Goal: Task Accomplishment & Management: Use online tool/utility

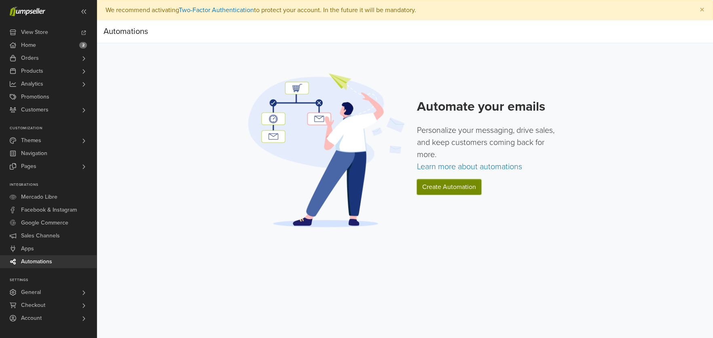
click at [435, 192] on link "Create Automation" at bounding box center [449, 186] width 64 height 15
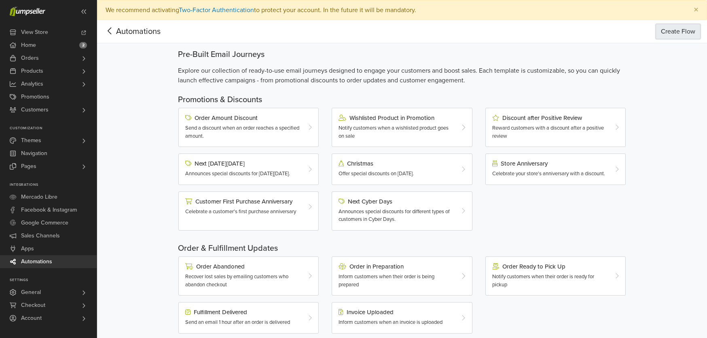
click at [669, 33] on button "Create Flow" at bounding box center [677, 31] width 45 height 15
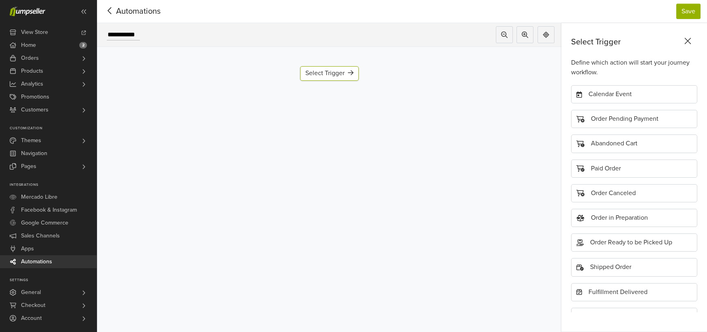
click at [113, 6] on icon at bounding box center [109, 11] width 13 height 10
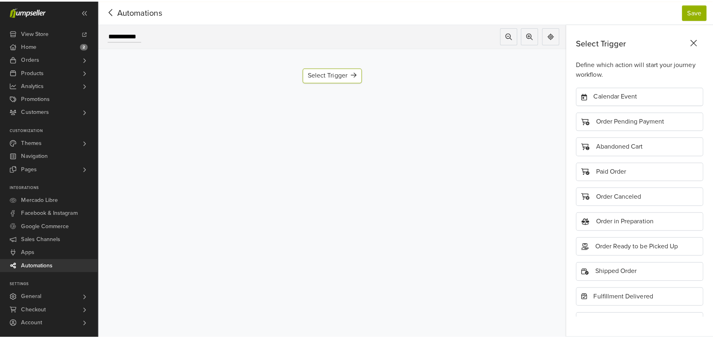
scroll to position [20, 0]
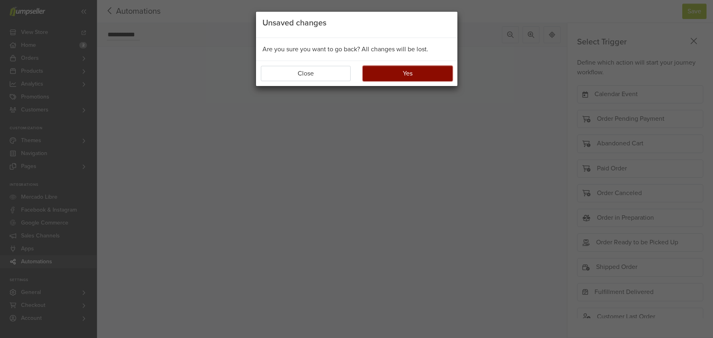
click at [397, 68] on button "Yes" at bounding box center [408, 73] width 90 height 15
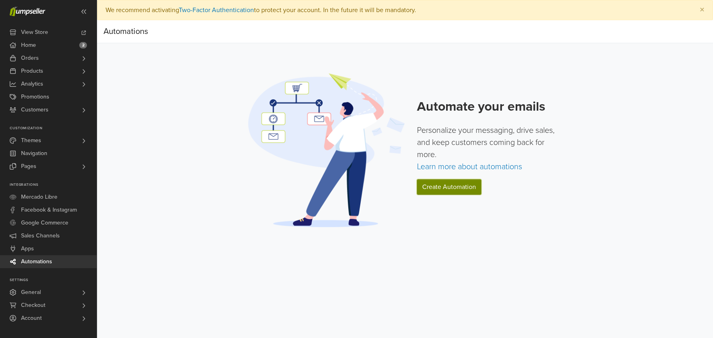
click at [475, 183] on link "Create Automation" at bounding box center [449, 186] width 64 height 15
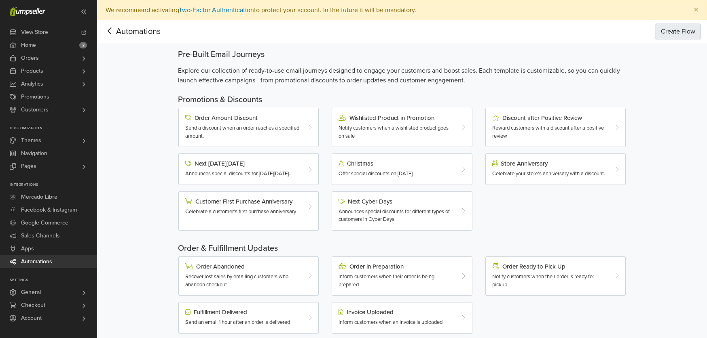
click at [663, 31] on button "Create Flow" at bounding box center [677, 31] width 45 height 15
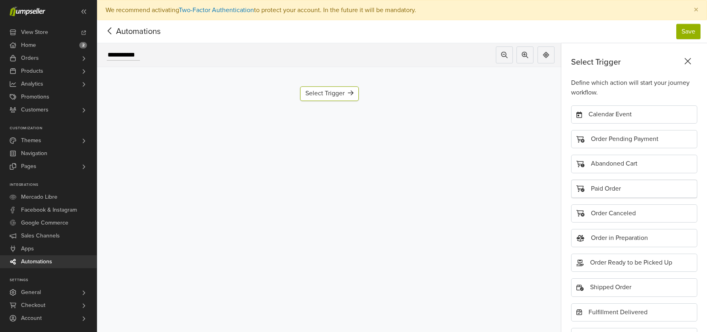
click at [617, 185] on div "Paid Order" at bounding box center [634, 189] width 126 height 18
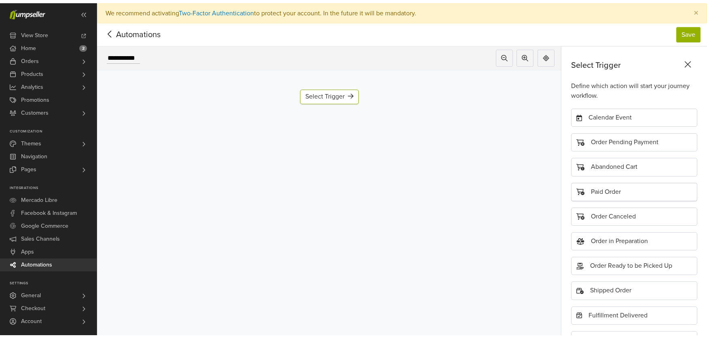
scroll to position [29, 0]
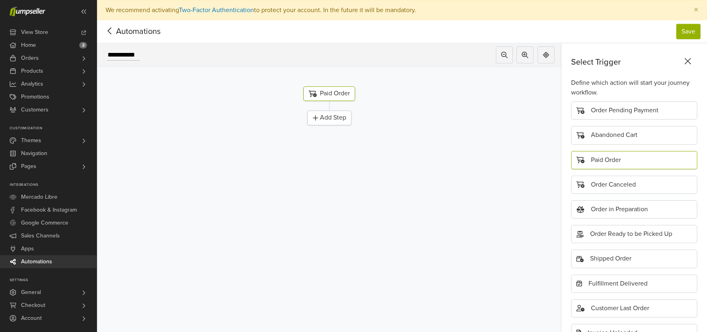
click at [327, 93] on div "Paid Order" at bounding box center [329, 94] width 52 height 15
click at [333, 114] on div "Add Step" at bounding box center [329, 118] width 44 height 15
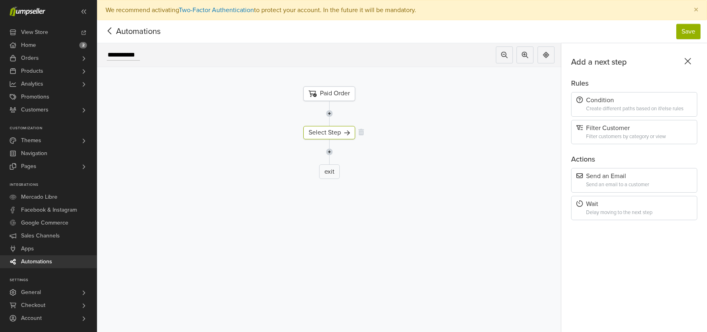
click at [336, 133] on div "Select Step" at bounding box center [329, 132] width 52 height 13
click at [620, 107] on div "Create different paths based on if/else rules" at bounding box center [639, 109] width 106 height 6
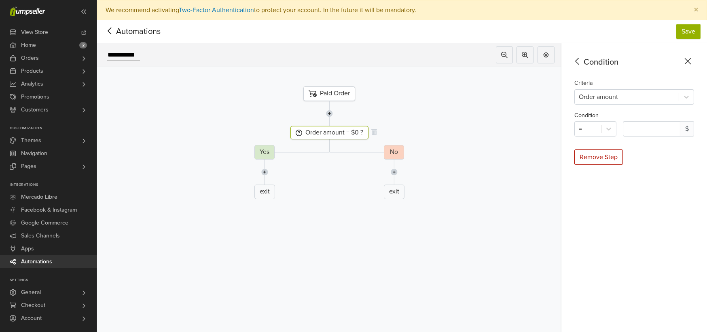
click at [350, 132] on div "Order amount = $0 ?" at bounding box center [329, 132] width 78 height 13
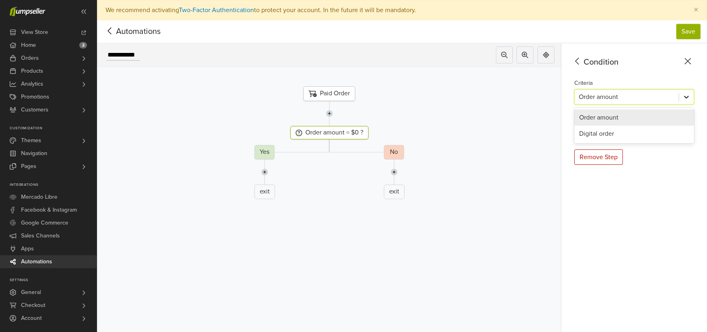
click at [688, 97] on icon at bounding box center [686, 97] width 8 height 8
click at [583, 63] on icon at bounding box center [577, 61] width 13 height 10
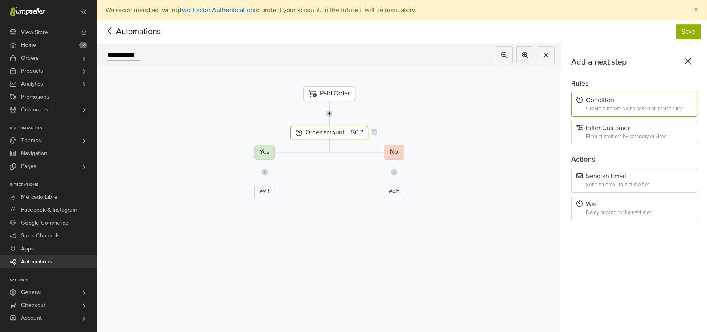
click at [359, 132] on div "Order amount = $0 ?" at bounding box center [329, 132] width 78 height 13
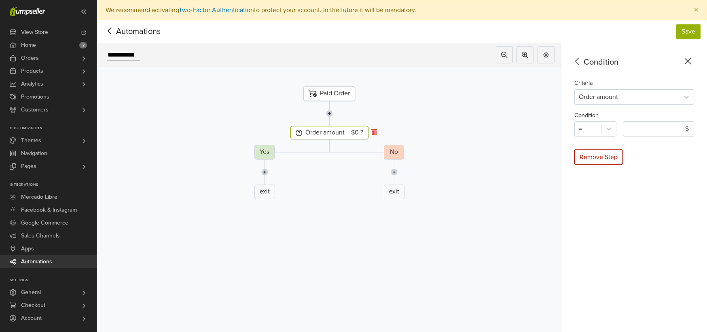
click at [376, 131] on icon at bounding box center [374, 132] width 6 height 6
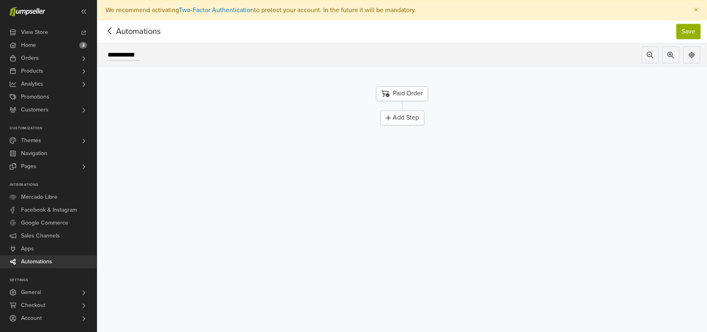
click at [402, 118] on div "Add Step" at bounding box center [402, 118] width 44 height 15
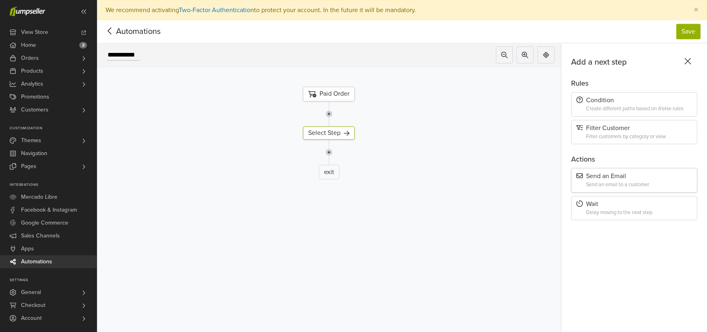
click at [605, 177] on div "Send an Email" at bounding box center [634, 177] width 116 height 8
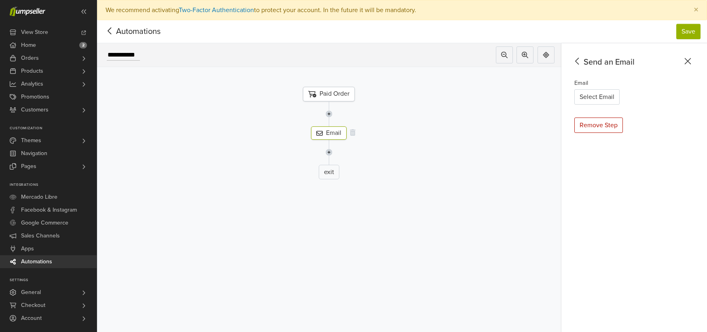
click at [320, 129] on div "Email" at bounding box center [329, 133] width 36 height 13
click at [587, 100] on button "Select Email" at bounding box center [596, 96] width 45 height 15
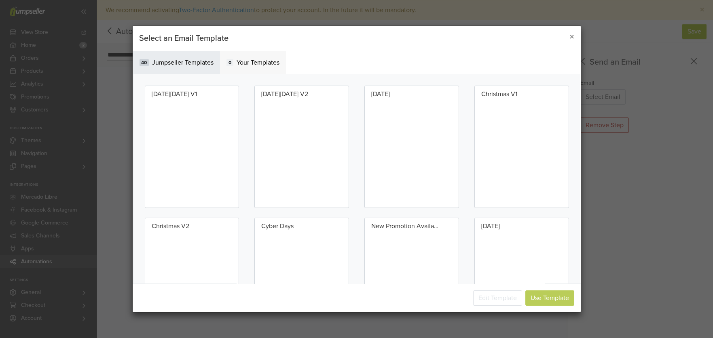
click at [238, 60] on span "Your Templates" at bounding box center [258, 63] width 43 height 10
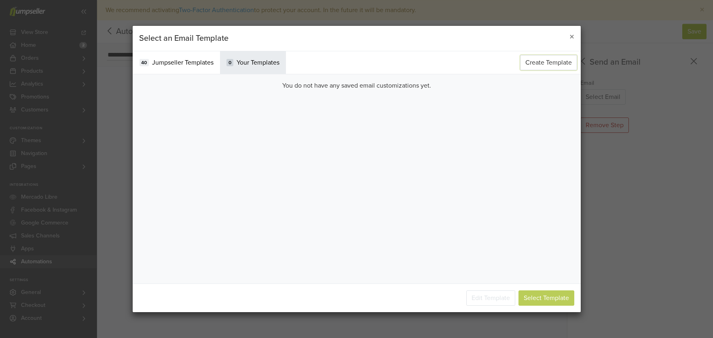
click at [553, 66] on button "Create Template" at bounding box center [548, 62] width 57 height 15
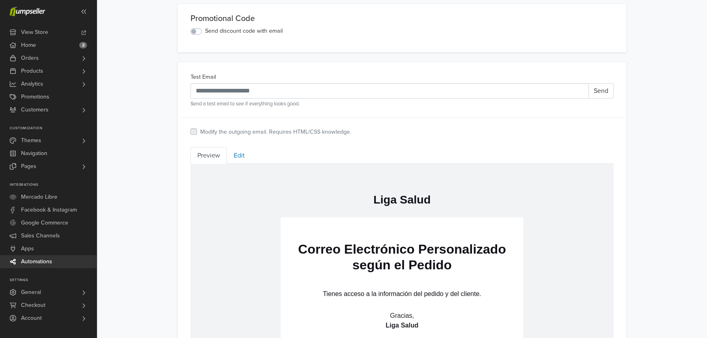
scroll to position [295, 0]
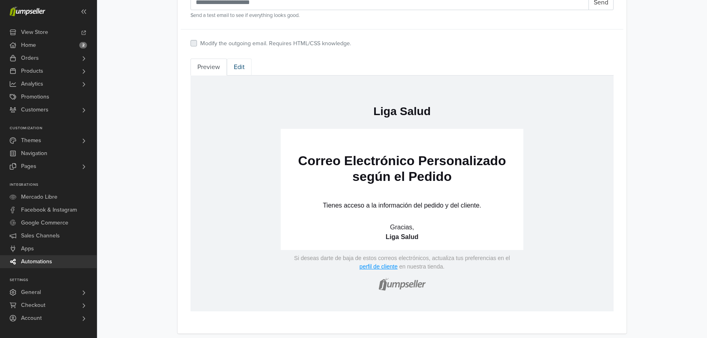
click at [241, 71] on link "Edit" at bounding box center [239, 67] width 25 height 17
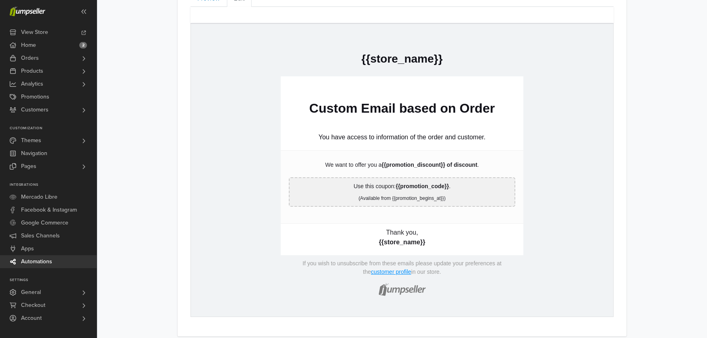
scroll to position [373, 0]
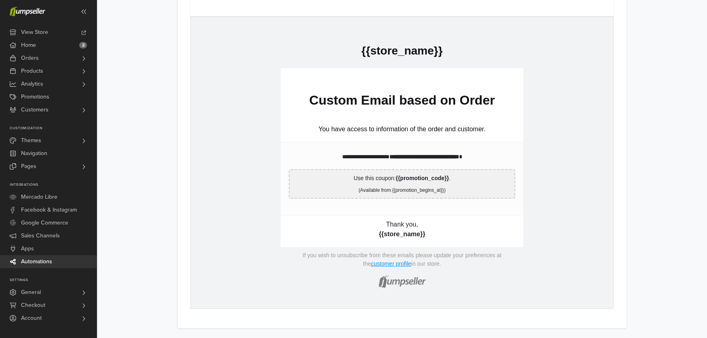
click at [427, 157] on strong "**********" at bounding box center [424, 157] width 70 height 6
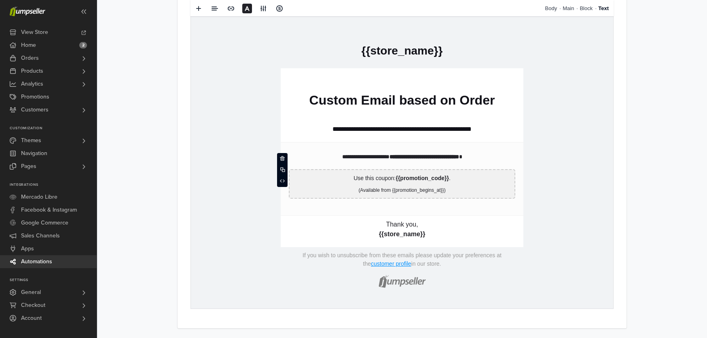
click at [410, 132] on p "**********" at bounding box center [402, 129] width 226 height 10
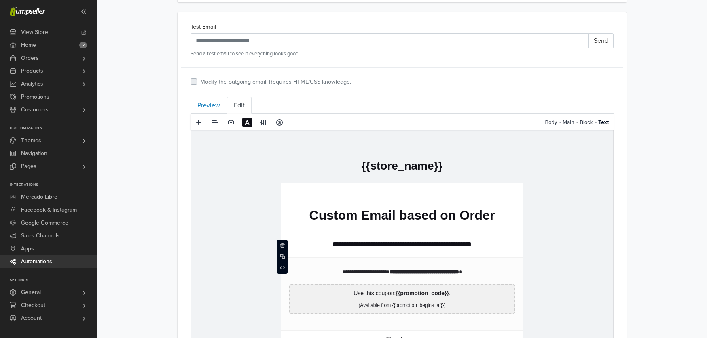
scroll to position [257, 0]
click at [587, 124] on link "Block" at bounding box center [588, 122] width 19 height 17
click at [571, 123] on link "Body" at bounding box center [569, 122] width 18 height 17
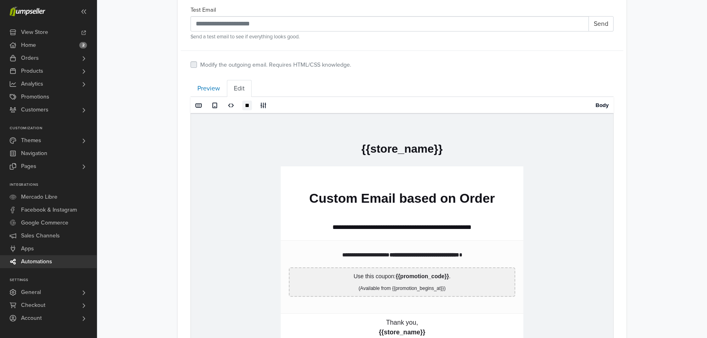
scroll to position [144, 0]
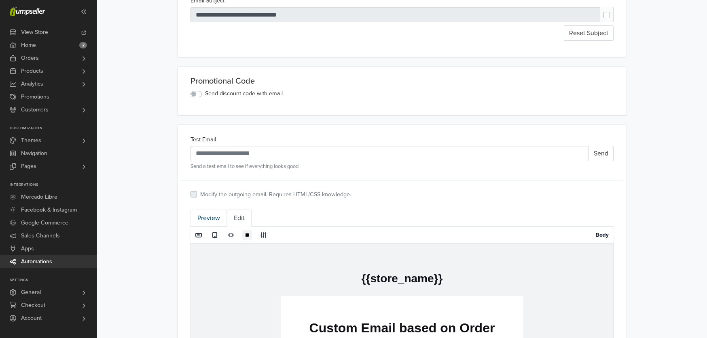
click at [207, 214] on link "Preview" at bounding box center [208, 218] width 36 height 17
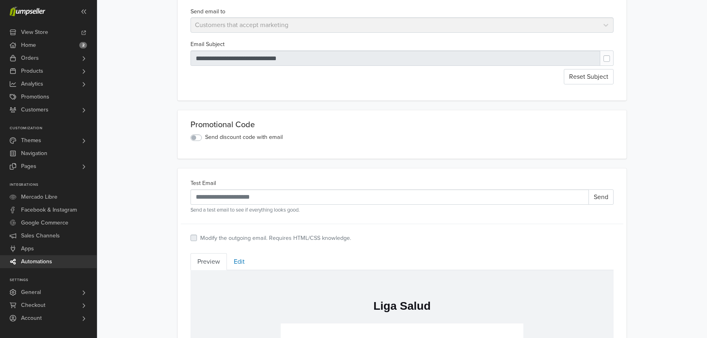
scroll to position [230, 0]
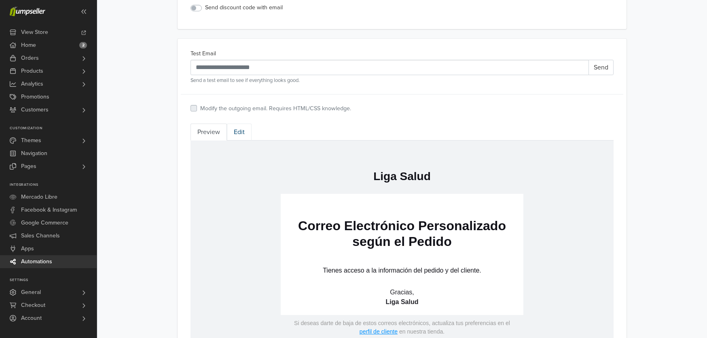
click at [242, 129] on link "Edit" at bounding box center [239, 132] width 25 height 17
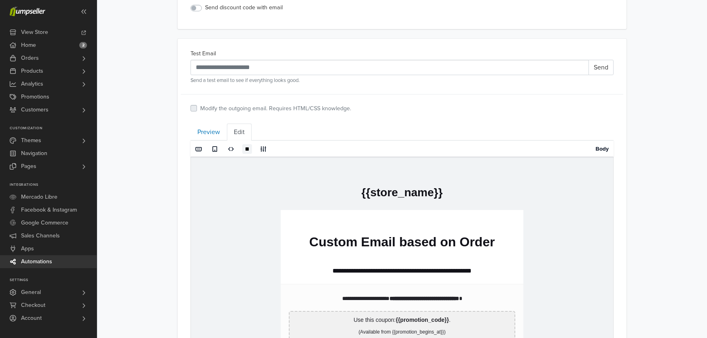
click at [44, 260] on span "Automations" at bounding box center [36, 262] width 31 height 13
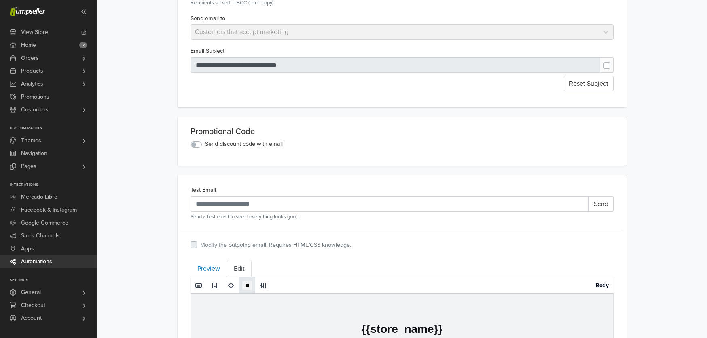
scroll to position [223, 0]
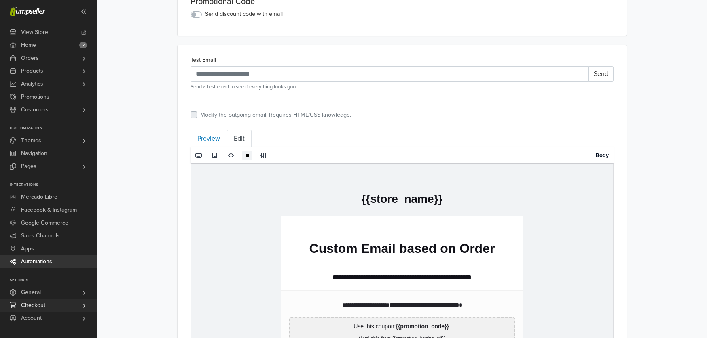
click at [55, 309] on link "Checkout" at bounding box center [48, 305] width 97 height 13
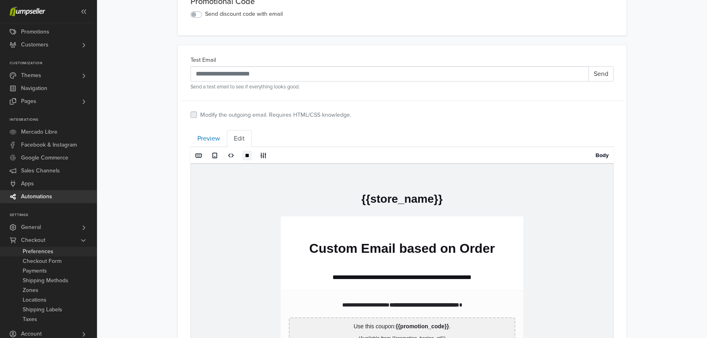
click at [58, 249] on link "Preferences" at bounding box center [48, 252] width 97 height 10
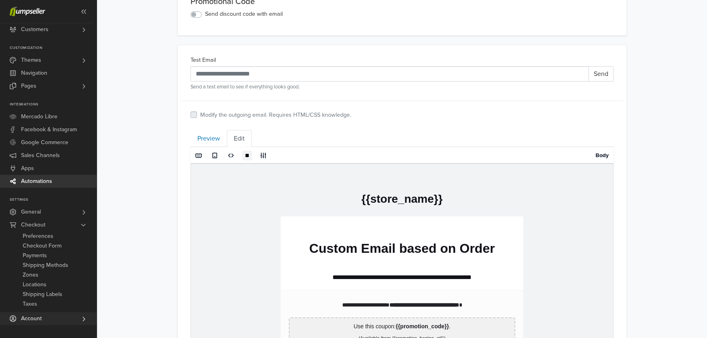
click at [57, 315] on link "Account" at bounding box center [48, 319] width 97 height 13
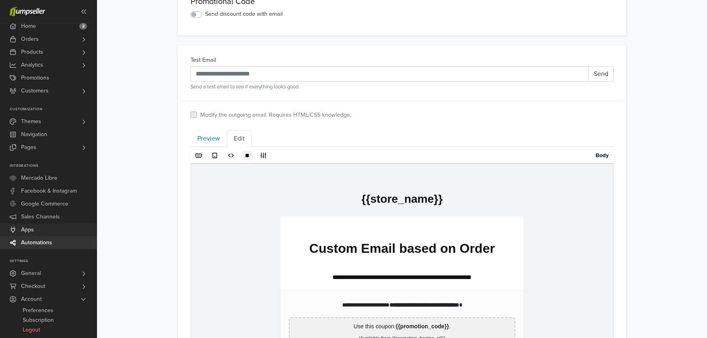
click at [31, 232] on span "Apps" at bounding box center [27, 230] width 13 height 13
click at [57, 231] on link "Apps" at bounding box center [48, 230] width 97 height 13
